Goal: Task Accomplishment & Management: Manage account settings

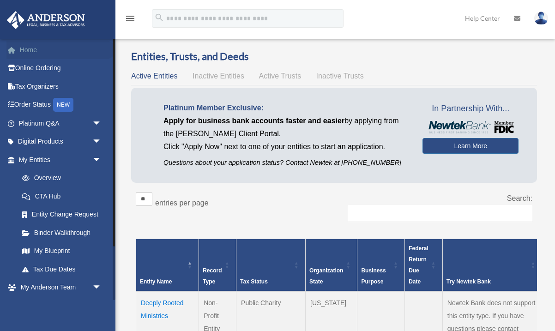
click at [36, 49] on link "Home" at bounding box center [60, 50] width 109 height 18
click at [74, 48] on link "Home" at bounding box center [60, 50] width 109 height 18
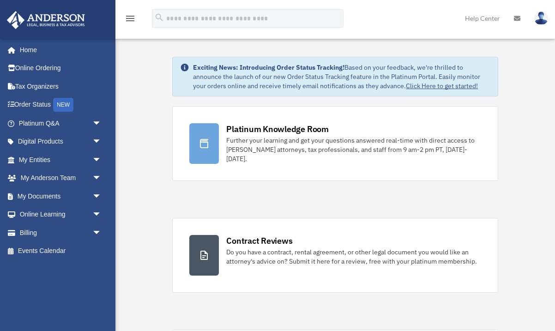
click at [77, 294] on div "robhuegli@biosphereplastic.com Sign Out robhuegli@biosphereplastic.com Home Onl…" at bounding box center [57, 169] width 115 height 262
click at [99, 232] on span "arrow_drop_down" at bounding box center [101, 232] width 18 height 19
click at [62, 248] on link "$ Open Invoices" at bounding box center [64, 251] width 102 height 19
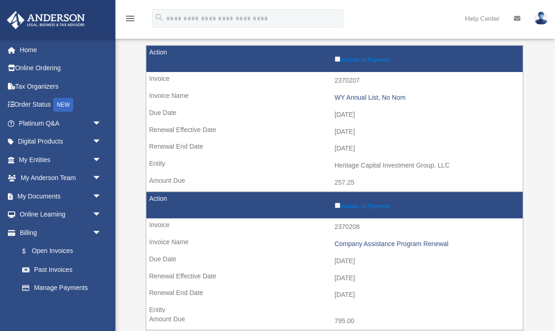
scroll to position [114, 0]
